Goal: Information Seeking & Learning: Check status

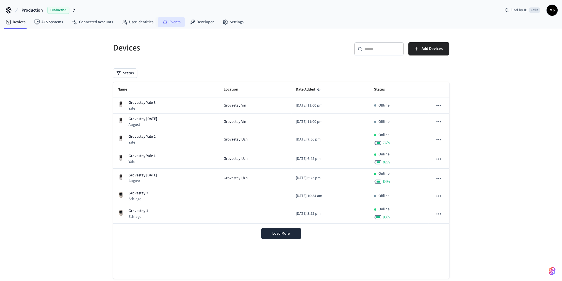
click at [163, 21] on icon at bounding box center [165, 22] width 6 height 6
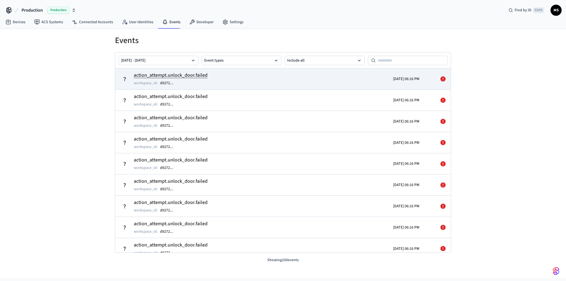
click at [265, 82] on td "action_attempt.unlock_door.failed workspace_id : d9272 ..." at bounding box center [229, 78] width 218 height 15
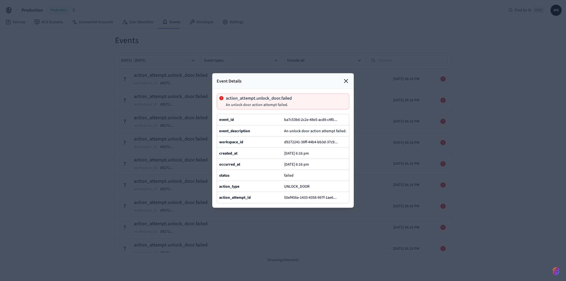
click at [348, 78] on icon at bounding box center [346, 81] width 7 height 7
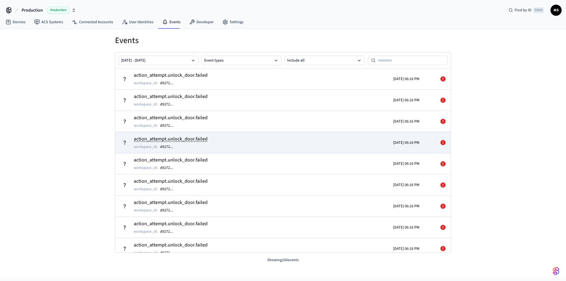
click at [306, 144] on td "action_attempt.unlock_door.failed workspace_id : d9272 ..." at bounding box center [229, 142] width 218 height 15
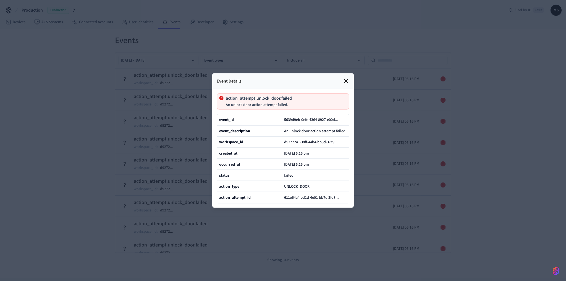
click at [347, 78] on icon at bounding box center [346, 81] width 7 height 7
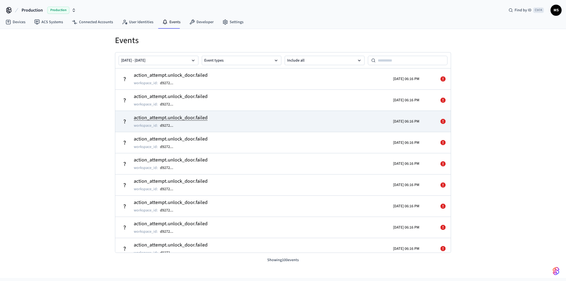
click at [323, 120] on td "action_attempt.unlock_door.failed workspace_id : d9272 ..." at bounding box center [229, 121] width 218 height 15
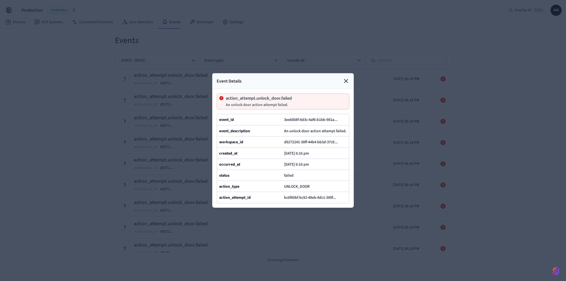
click at [346, 78] on icon at bounding box center [346, 81] width 7 height 7
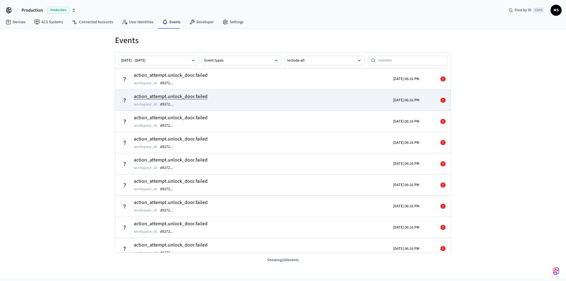
click at [310, 94] on td "action_attempt.unlock_door.failed workspace_id : d9272 ..." at bounding box center [229, 100] width 218 height 15
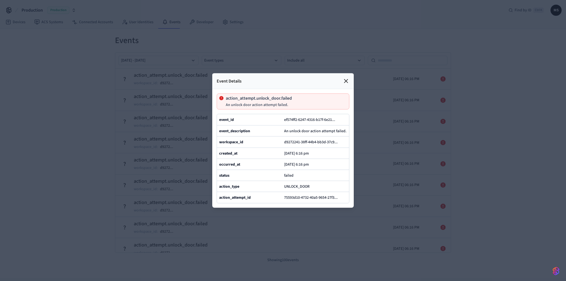
click at [321, 165] on div "[DATE] 6:16 pm" at bounding box center [315, 164] width 63 height 6
click at [347, 80] on icon at bounding box center [345, 81] width 3 height 3
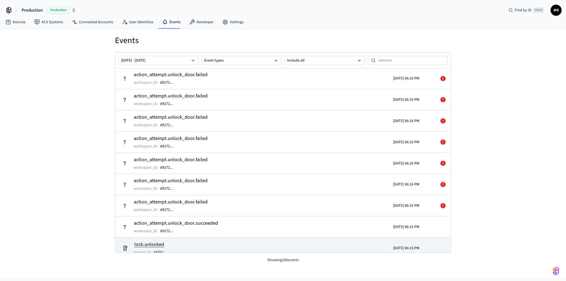
scroll to position [220, 0]
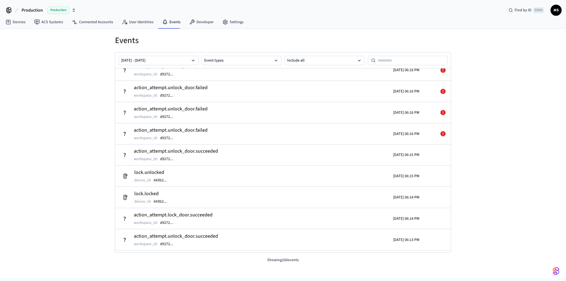
click at [47, 143] on div "Events Sep 19 2025 - Sep 26 2025 Event types Include all action_attempt.unlock_…" at bounding box center [283, 153] width 566 height 249
